Goal: Find specific page/section: Find specific page/section

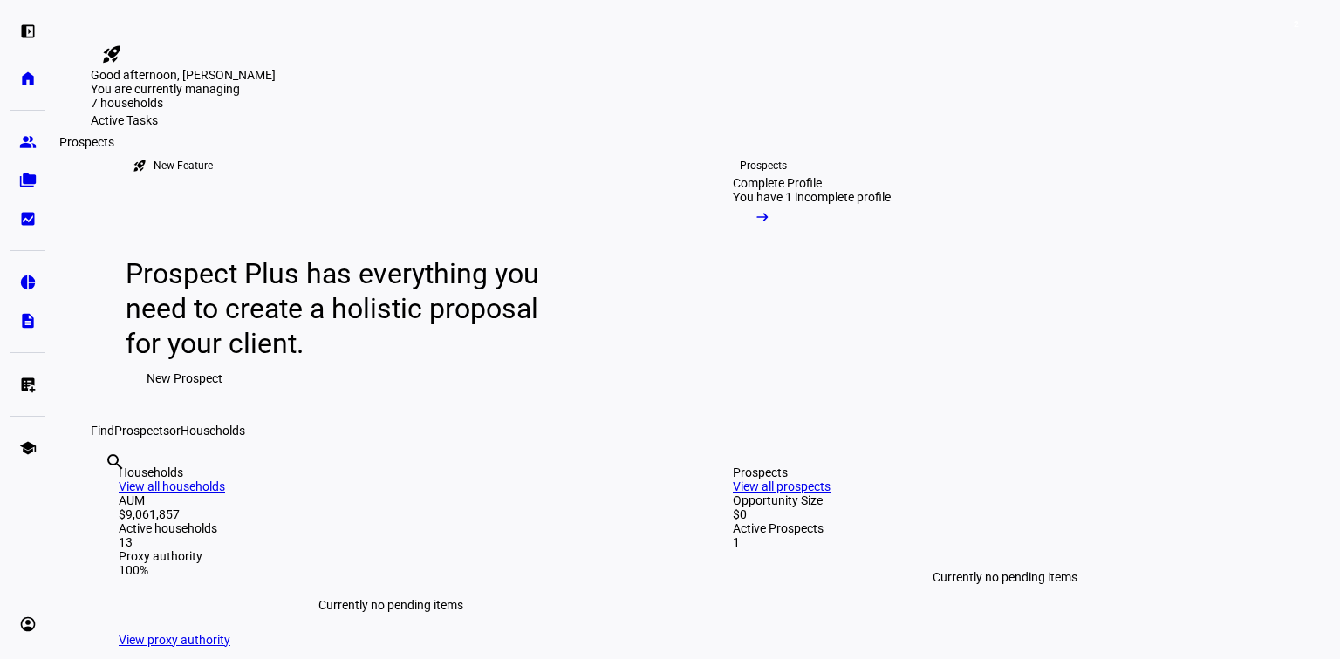
click at [39, 143] on link "group Prospects" at bounding box center [27, 142] width 35 height 35
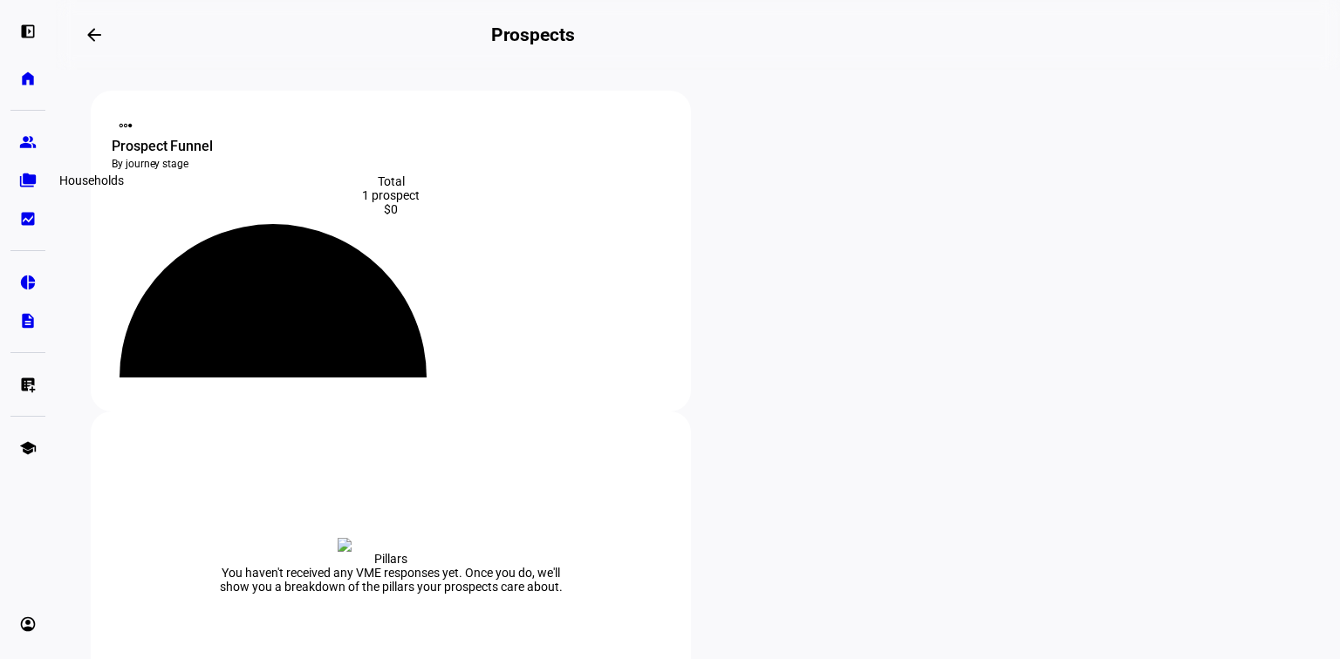
click at [30, 188] on eth-mat-symbol "folder_copy" at bounding box center [27, 180] width 17 height 17
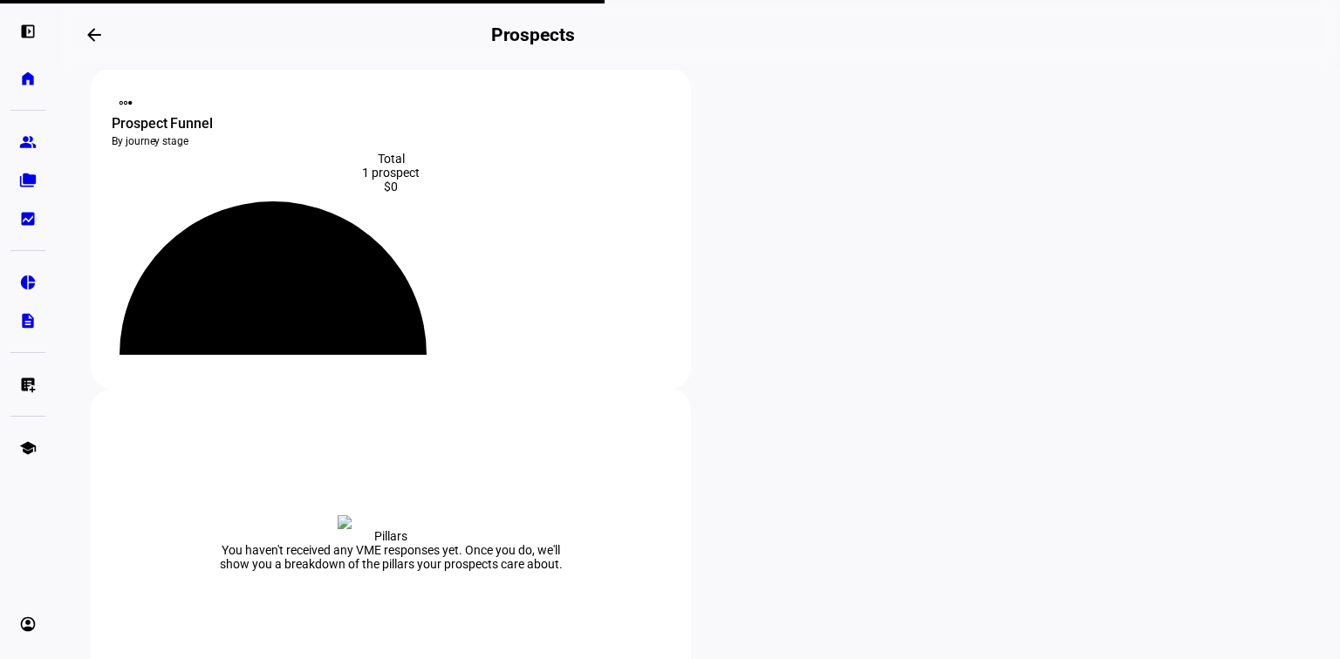
scroll to position [25, 0]
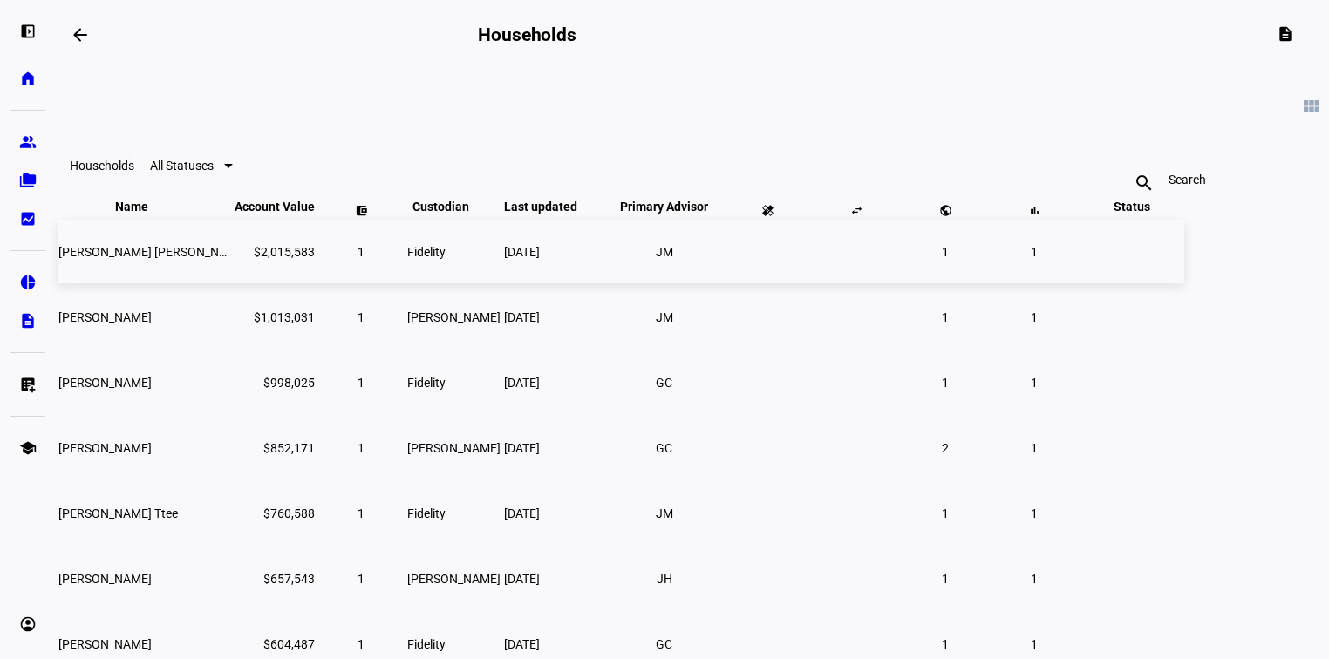
click at [248, 259] on span "John Joseph Hines" at bounding box center [152, 252] width 189 height 14
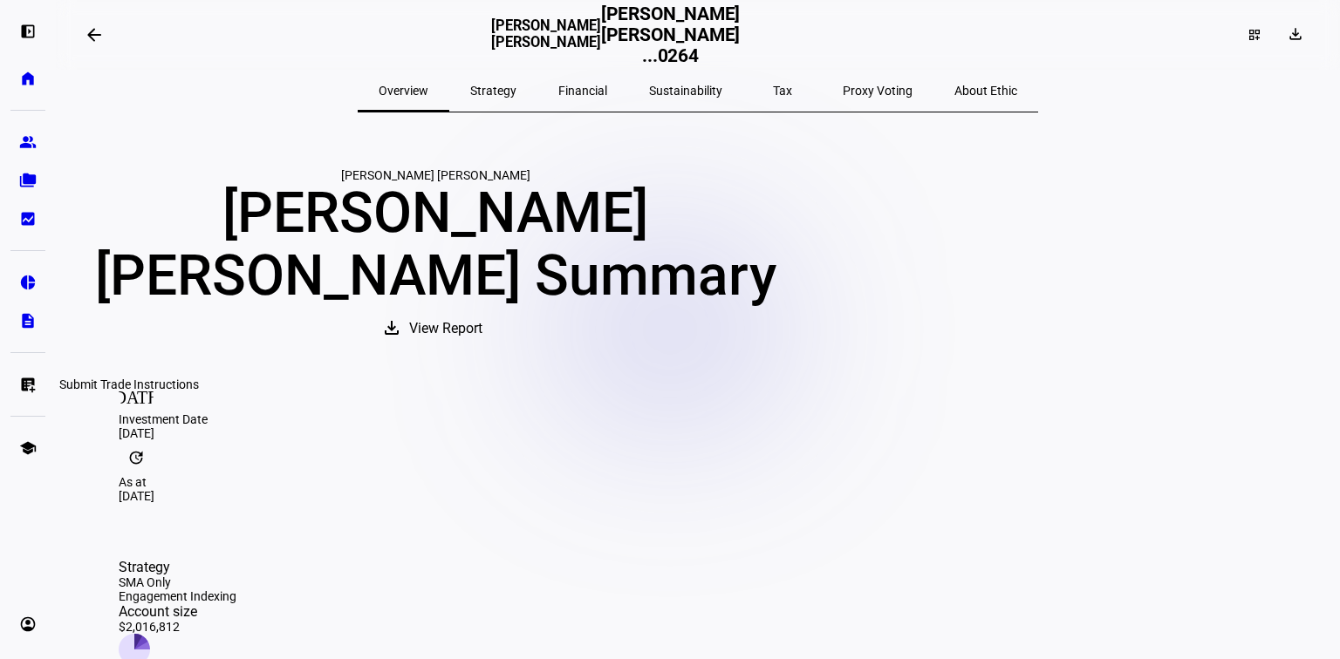
click at [19, 384] on eth-mat-symbol "list_alt_add" at bounding box center [27, 384] width 17 height 17
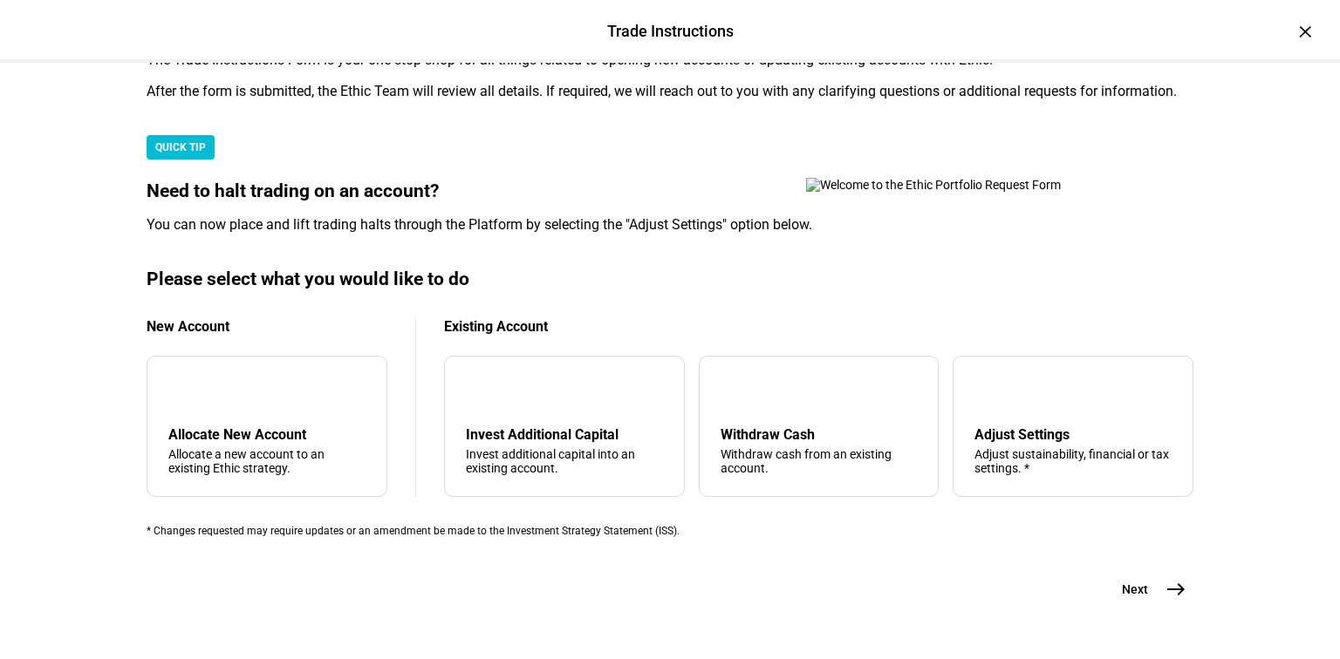
scroll to position [556, 0]
